Goal: Transaction & Acquisition: Purchase product/service

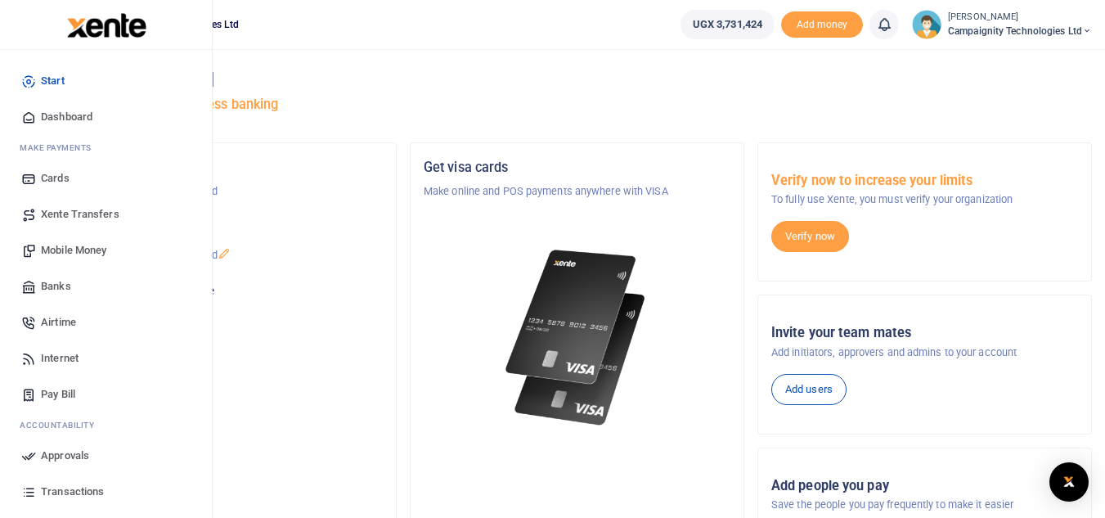
click at [68, 323] on span "Airtime" at bounding box center [58, 322] width 35 height 16
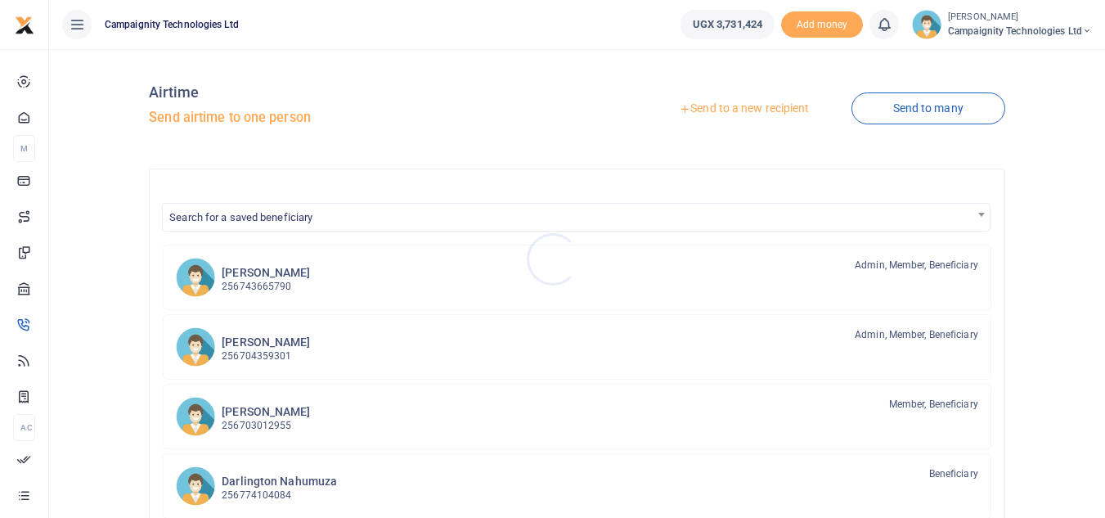
click at [285, 339] on div at bounding box center [552, 259] width 1105 height 518
click at [294, 354] on p "256704359301" at bounding box center [266, 356] width 88 height 16
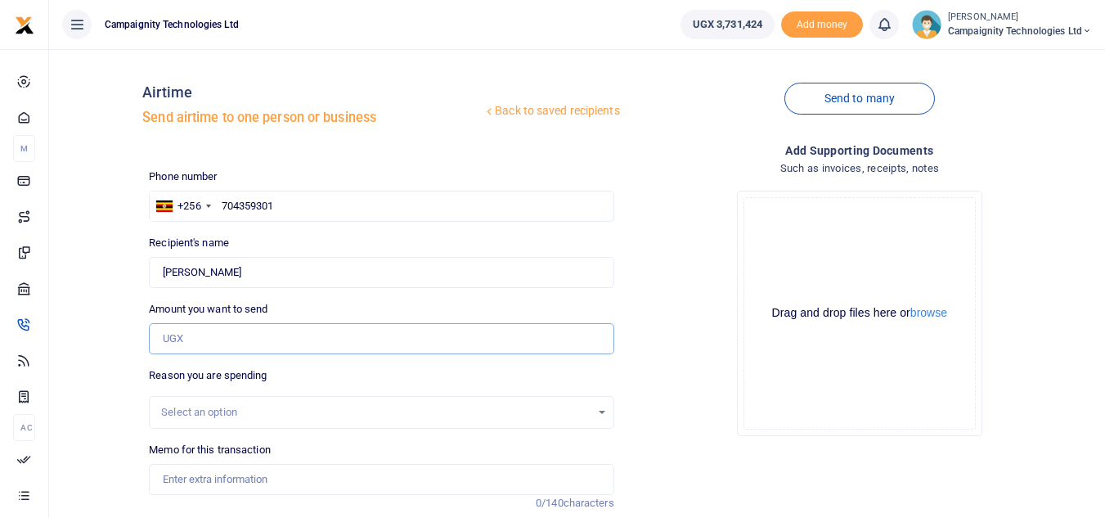
drag, startPoint x: 221, startPoint y: 353, endPoint x: 213, endPoint y: 348, distance: 8.8
click at [213, 348] on input "Amount you want to send" at bounding box center [381, 338] width 465 height 31
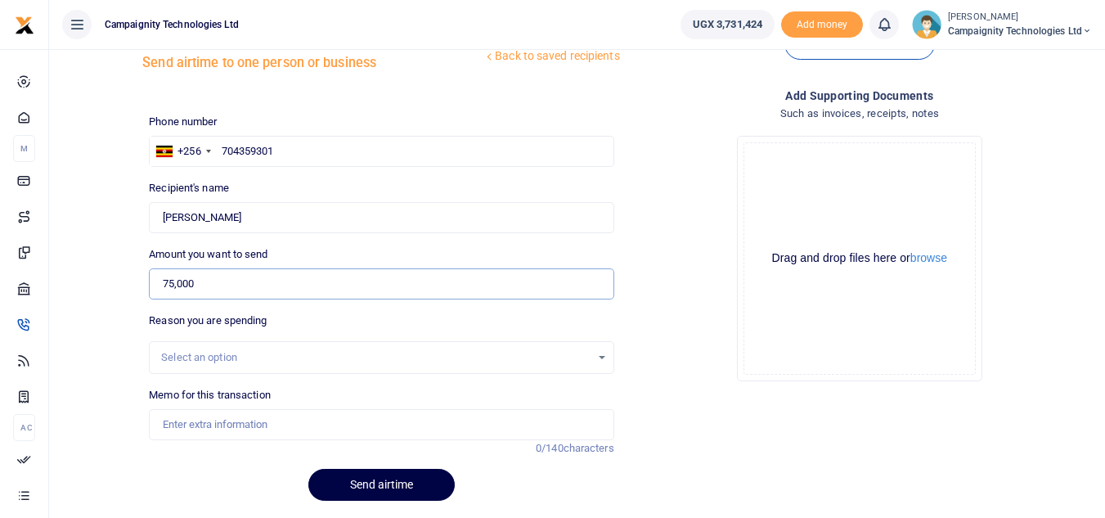
scroll to position [106, 0]
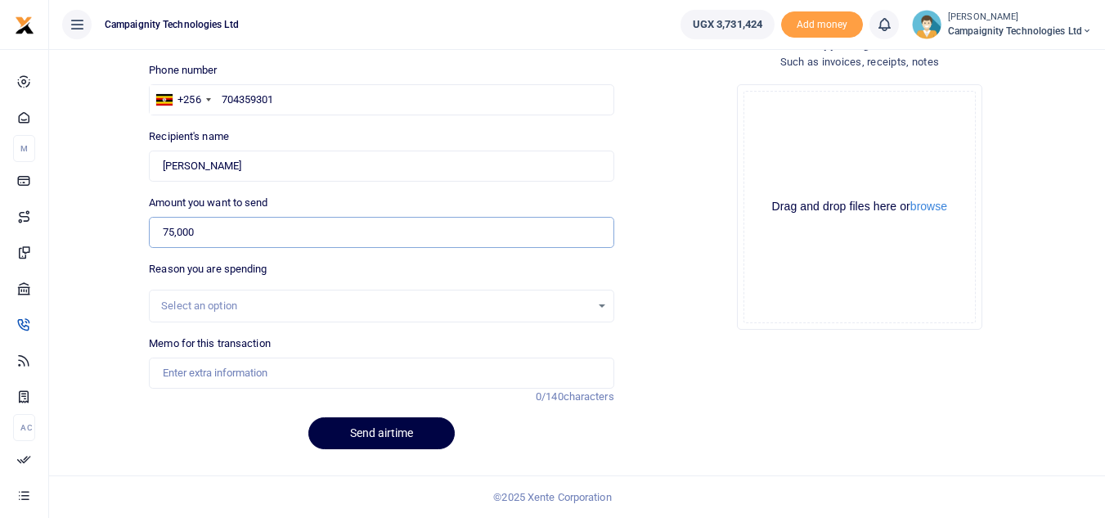
type input "75,000"
click at [489, 380] on input "Memo for this transaction" at bounding box center [381, 372] width 465 height 31
type input "e"
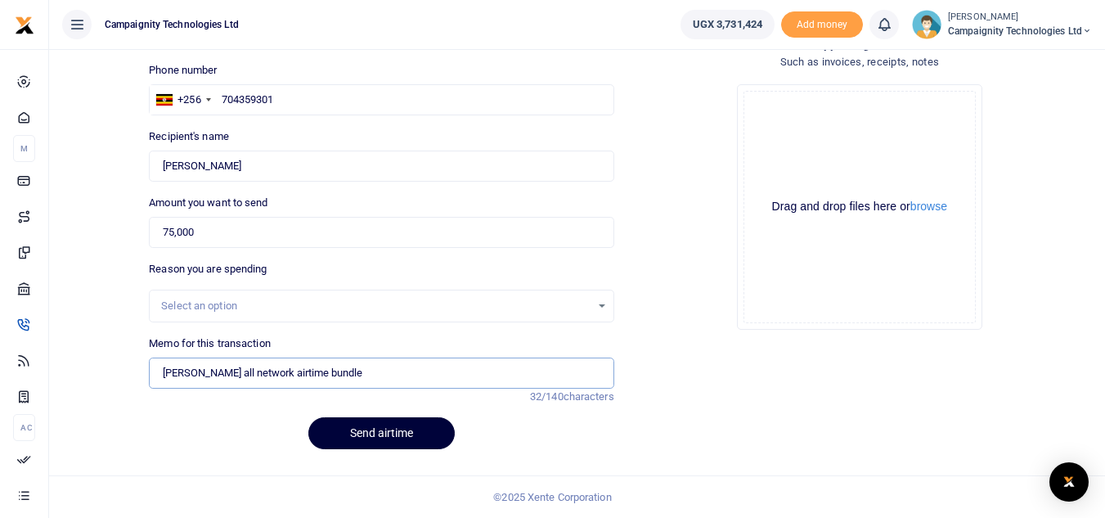
type input "Ethan all network airtime bundle"
click at [416, 440] on button "Send airtime" at bounding box center [381, 433] width 146 height 32
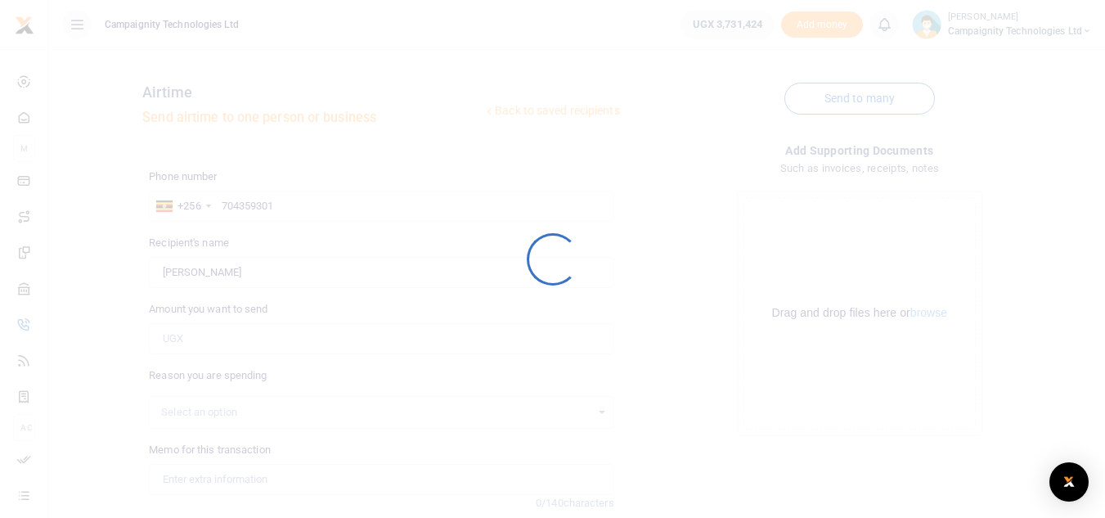
scroll to position [106, 0]
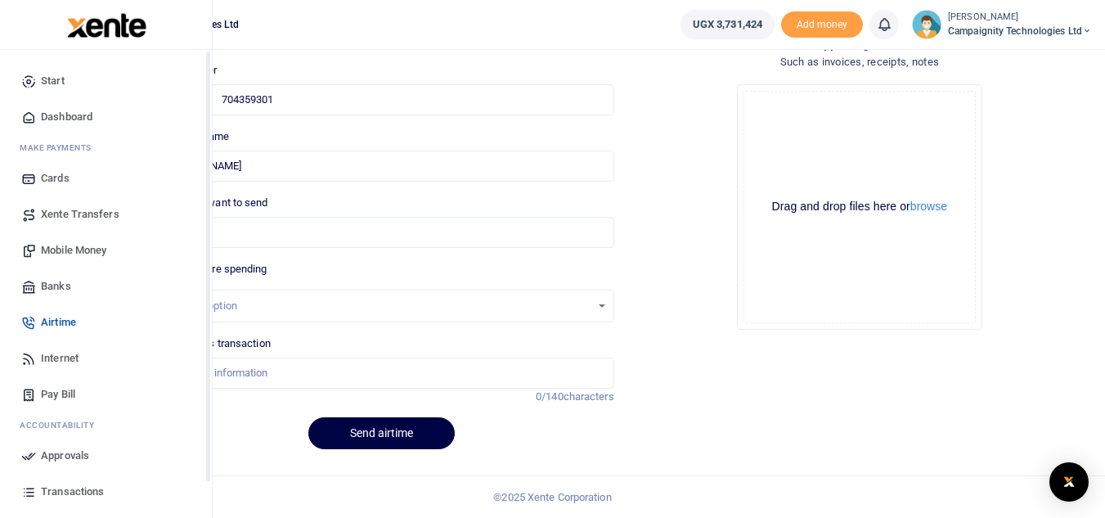
click at [68, 449] on span "Approvals" at bounding box center [65, 455] width 48 height 16
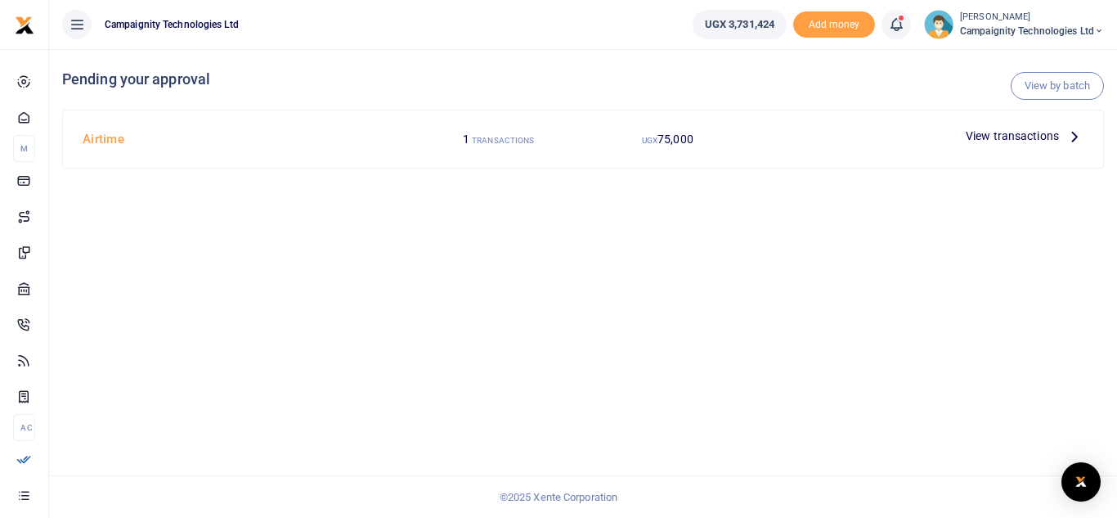
click at [991, 129] on span "View transactions" at bounding box center [1012, 136] width 93 height 18
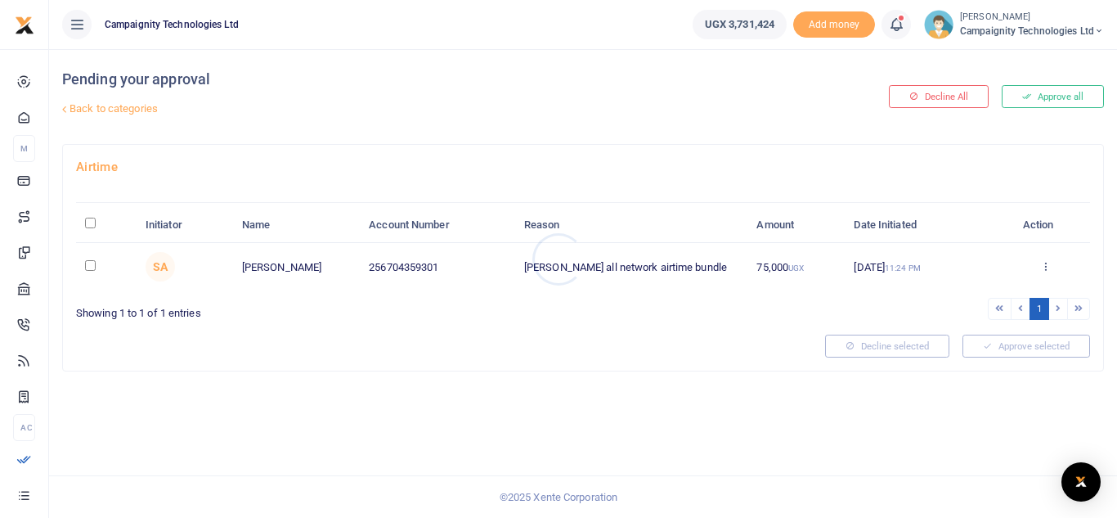
click at [1044, 99] on div at bounding box center [558, 259] width 1117 height 518
click at [1044, 99] on button "Approve all" at bounding box center [1053, 96] width 102 height 23
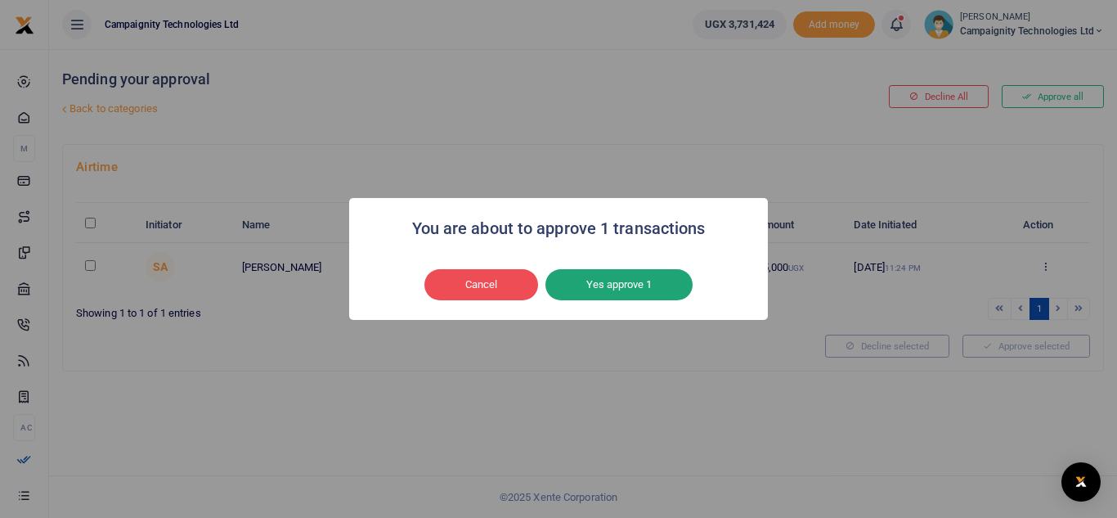
click at [617, 290] on button "Yes approve 1" at bounding box center [619, 284] width 147 height 31
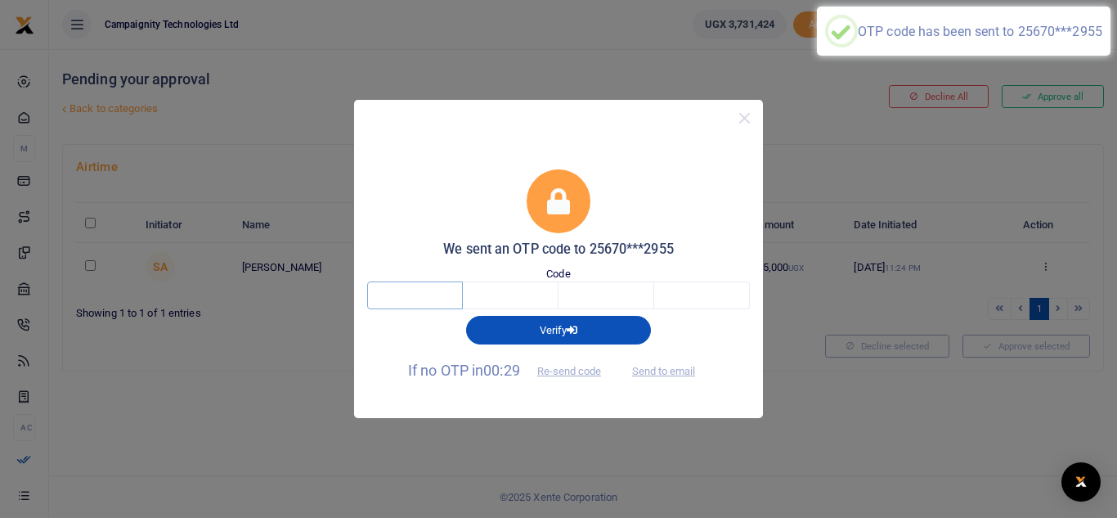
click at [439, 296] on input "text" at bounding box center [415, 295] width 96 height 28
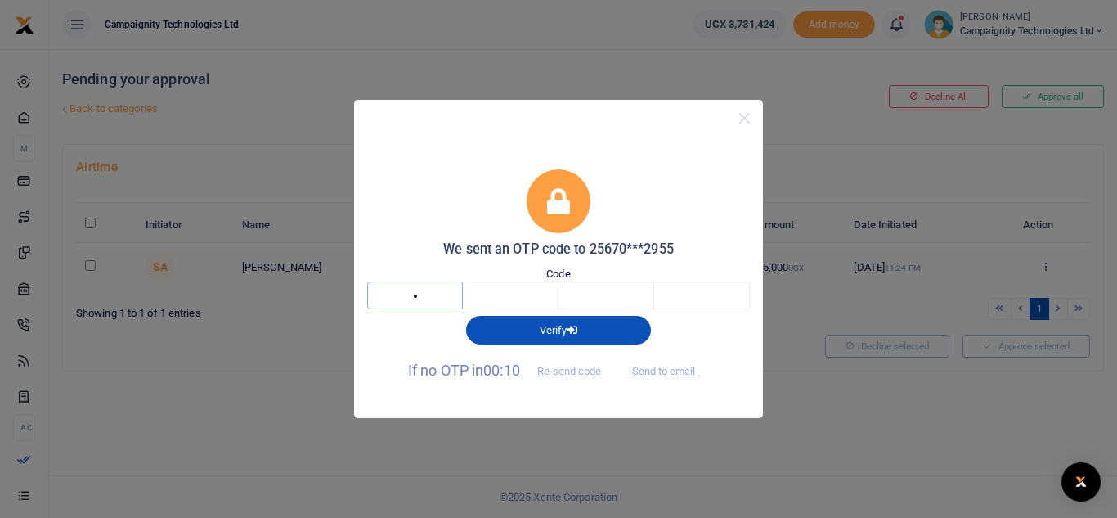
type input "9"
type input "3"
type input "0"
type input "6"
